Goal: Find specific page/section

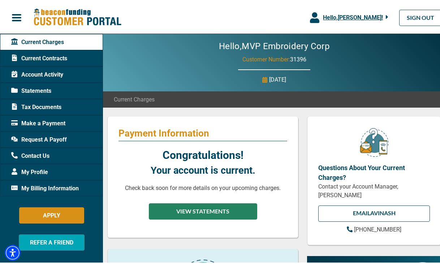
click at [202, 210] on button "VIEW STATEMENTS" at bounding box center [203, 210] width 108 height 16
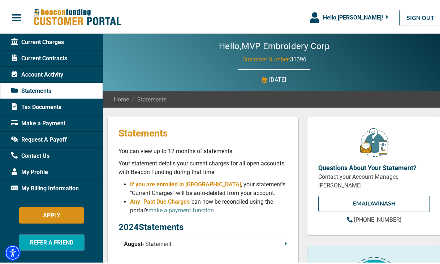
click at [34, 108] on span "Tax Documents" at bounding box center [36, 106] width 50 height 9
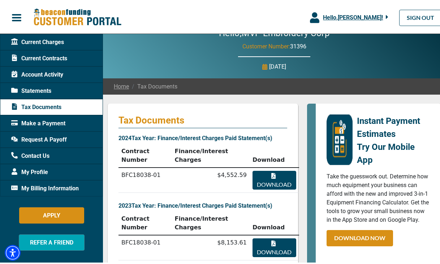
scroll to position [55, 0]
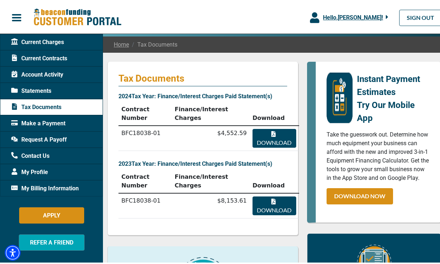
click at [33, 124] on span "Make a Payment" at bounding box center [38, 122] width 54 height 9
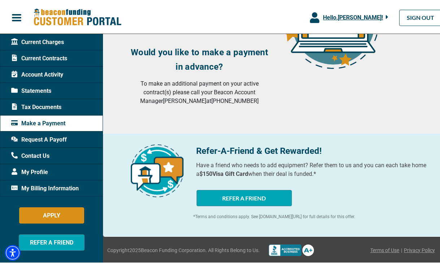
scroll to position [154, 0]
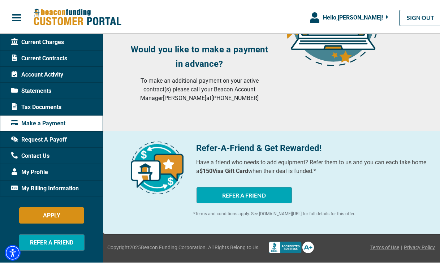
click at [70, 39] on div "Current Charges" at bounding box center [51, 41] width 103 height 16
